Goal: Information Seeking & Learning: Learn about a topic

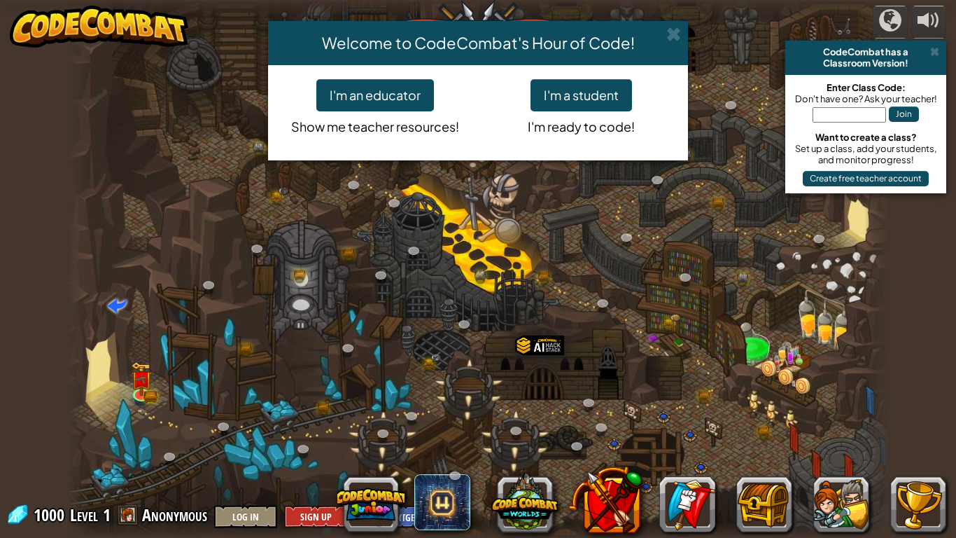
click at [149, 376] on div "Welcome to CodeCombat's Hour of Code! I'm an educator Show me teacher resources…" at bounding box center [478, 269] width 956 height 538
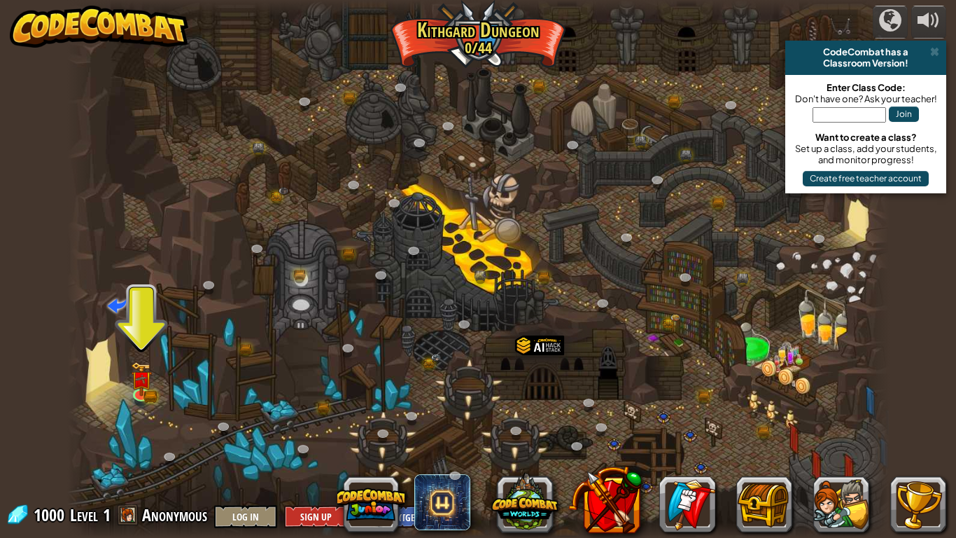
click at [151, 376] on div at bounding box center [478, 269] width 822 height 538
click at [136, 372] on img at bounding box center [141, 371] width 13 height 13
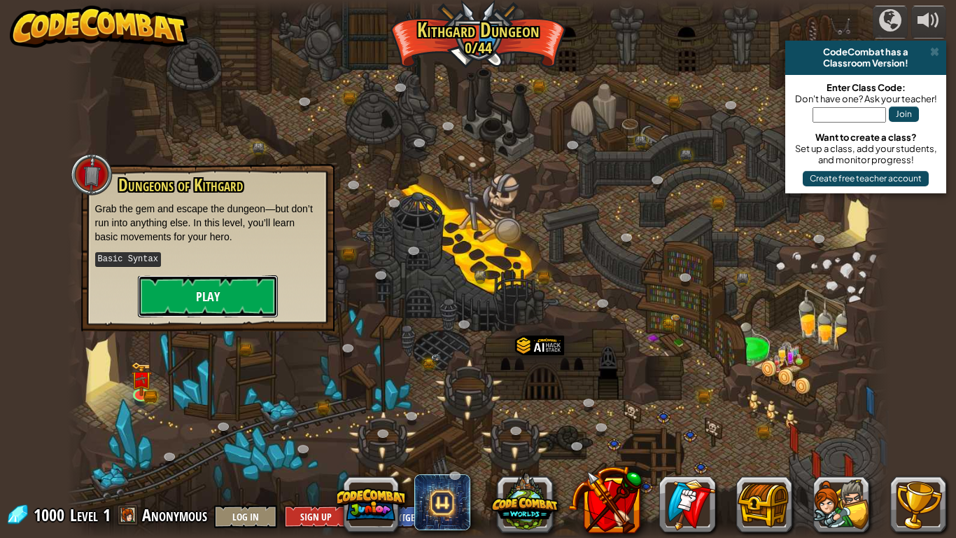
click at [199, 282] on button "Play" at bounding box center [208, 296] width 140 height 42
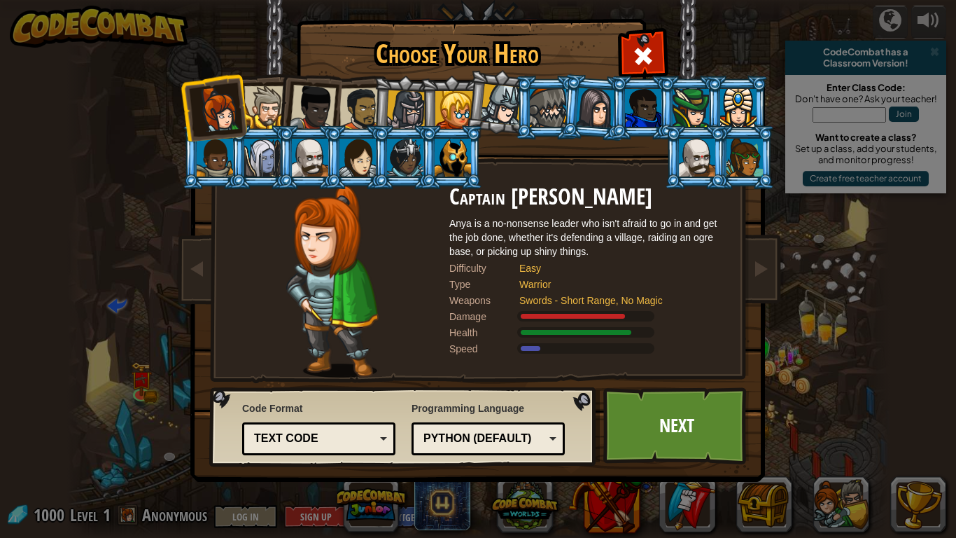
click at [688, 155] on div at bounding box center [697, 158] width 36 height 38
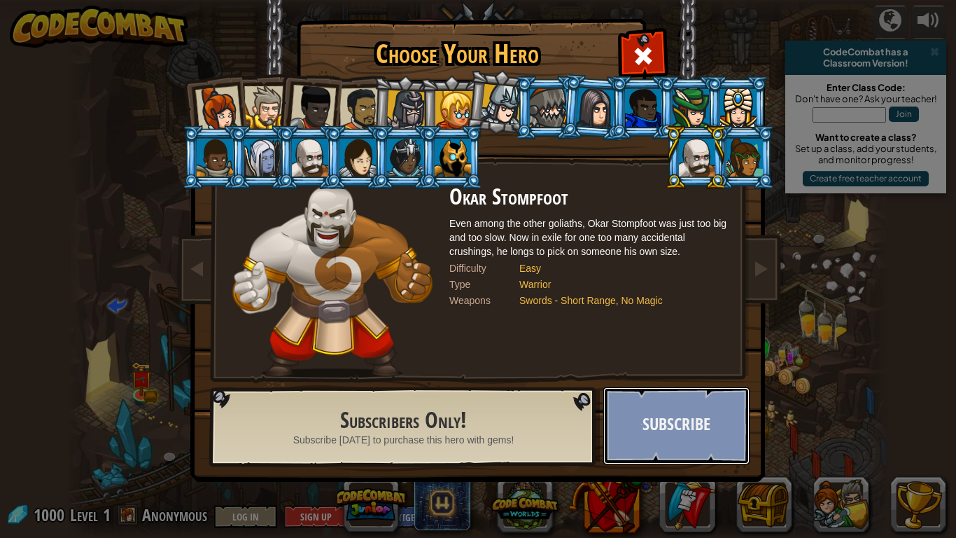
click at [717, 442] on button "Subscribe" at bounding box center [676, 425] width 146 height 77
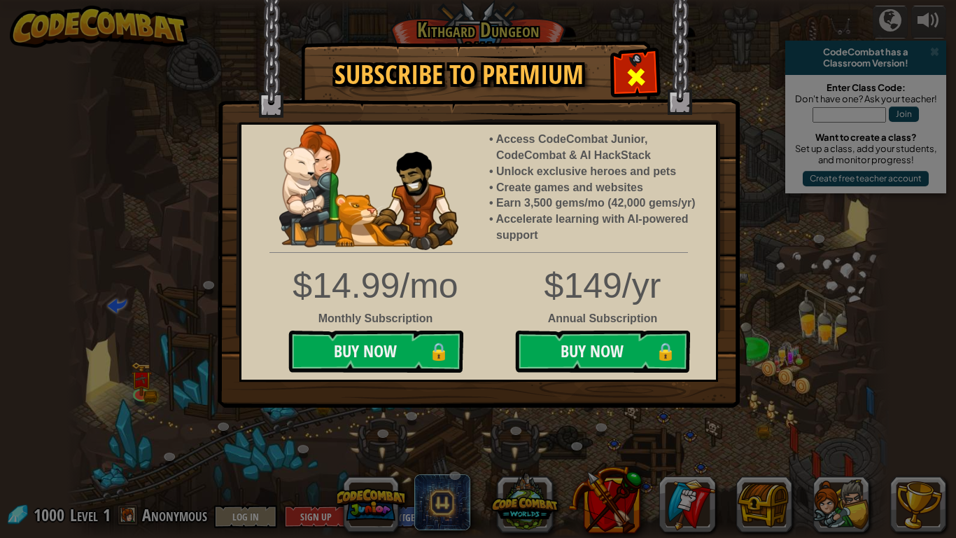
click at [626, 72] on span at bounding box center [636, 77] width 22 height 22
